Goal: Check status: Check status

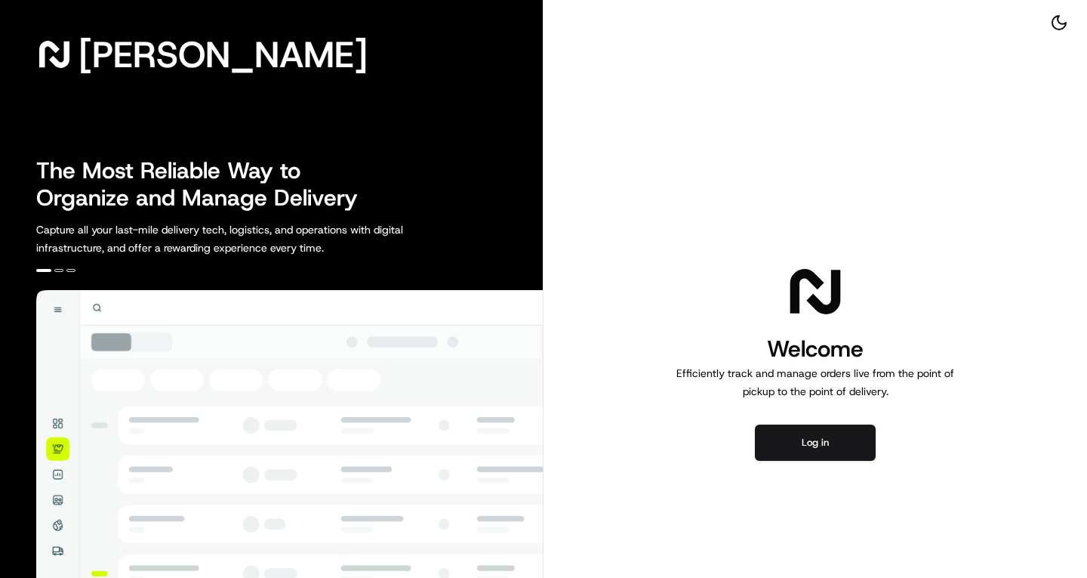
click at [822, 447] on button "Log in" at bounding box center [815, 442] width 121 height 36
